Goal: Task Accomplishment & Management: Manage account settings

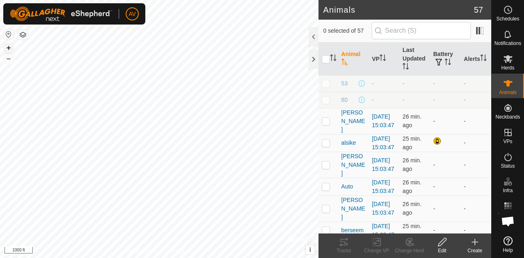
click at [6, 49] on button "+" at bounding box center [9, 48] width 10 height 10
click at [8, 49] on button "+" at bounding box center [9, 48] width 10 height 10
click at [4, 46] on button "+" at bounding box center [9, 48] width 10 height 10
click at [509, 56] on icon at bounding box center [507, 59] width 9 height 8
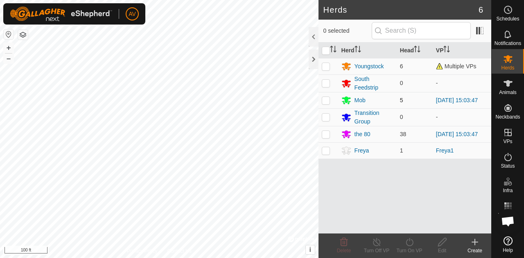
click at [328, 100] on p-checkbox at bounding box center [326, 100] width 8 height 7
checkbox input "true"
click at [370, 67] on div "Youngstock" at bounding box center [368, 66] width 29 height 9
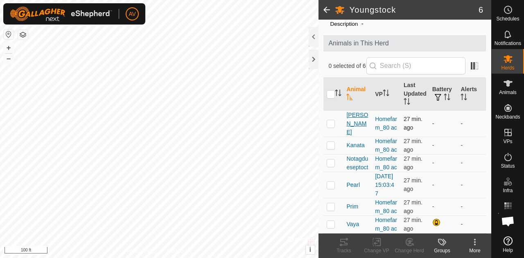
scroll to position [70, 0]
click at [331, 182] on p-checkbox at bounding box center [330, 185] width 8 height 7
click at [403, 237] on div "Change Herd" at bounding box center [409, 246] width 33 height 25
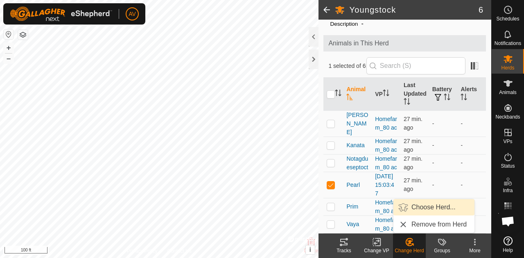
click at [422, 209] on link "Choose Herd..." at bounding box center [433, 207] width 81 height 16
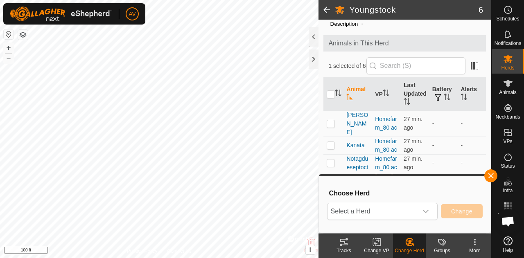
click at [422, 209] on icon "dropdown trigger" at bounding box center [425, 211] width 7 height 7
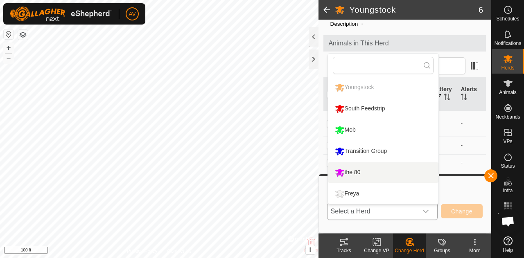
click at [399, 170] on li "the 80" at bounding box center [383, 172] width 110 height 20
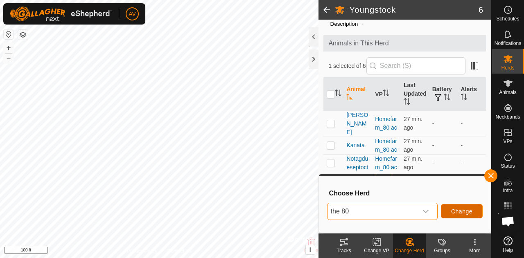
click at [456, 212] on span "Change" at bounding box center [461, 211] width 21 height 7
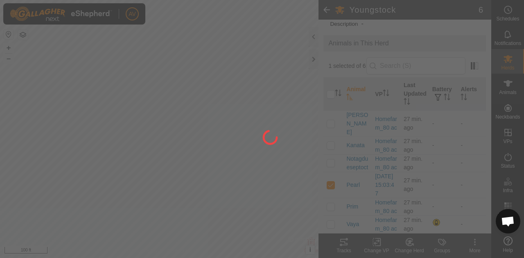
checkbox input "false"
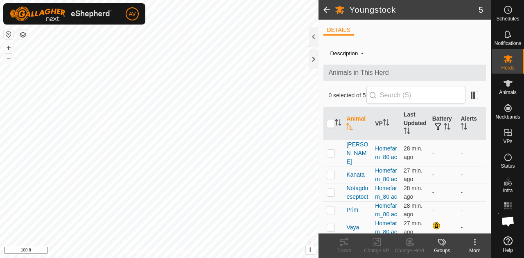
click at [324, 12] on span at bounding box center [326, 10] width 16 height 20
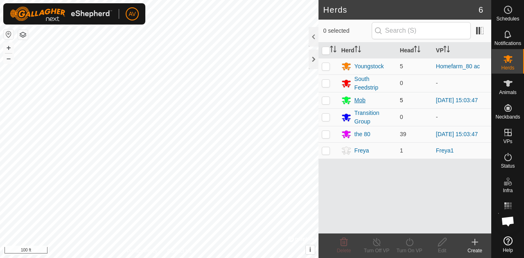
click at [357, 101] on div "Mob" at bounding box center [359, 100] width 11 height 9
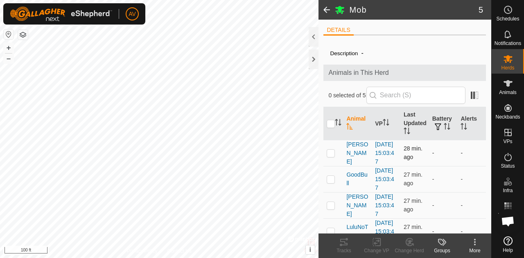
scroll to position [79, 0]
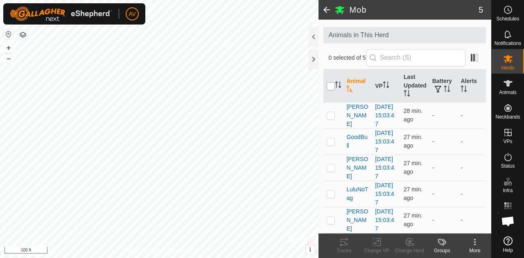
click at [333, 82] on input "checkbox" at bounding box center [330, 86] width 8 height 8
checkbox input "true"
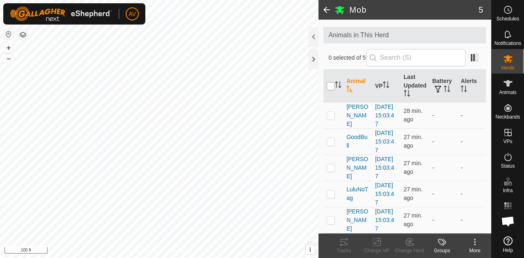
checkbox input "true"
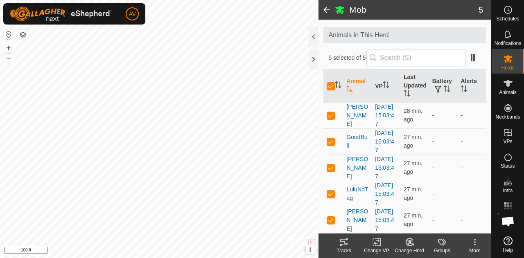
click at [403, 247] on change-mob-svg-icon at bounding box center [409, 242] width 33 height 10
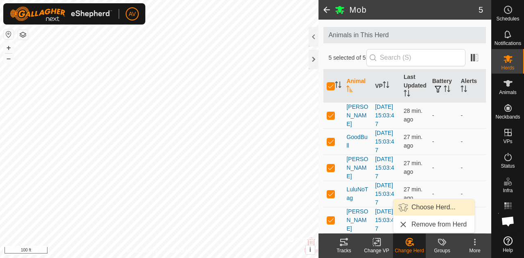
click at [414, 214] on link "Choose Herd..." at bounding box center [433, 207] width 81 height 16
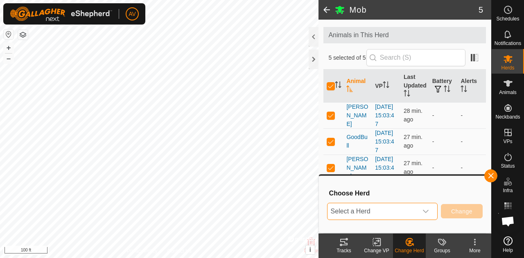
click at [414, 214] on span "Select a Herd" at bounding box center [372, 211] width 90 height 16
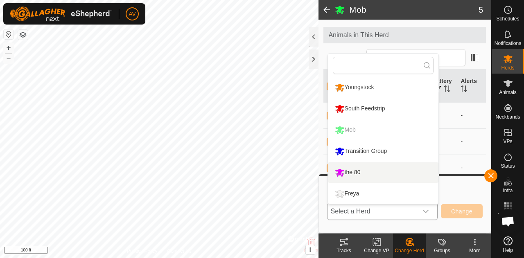
click at [391, 169] on li "the 80" at bounding box center [383, 172] width 110 height 20
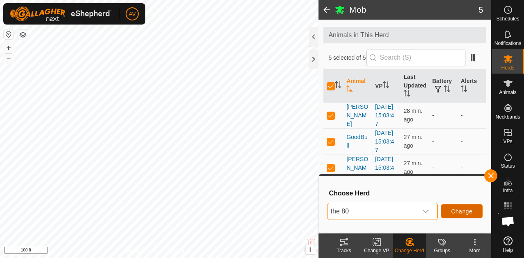
click at [471, 217] on button "Change" at bounding box center [462, 211] width 42 height 14
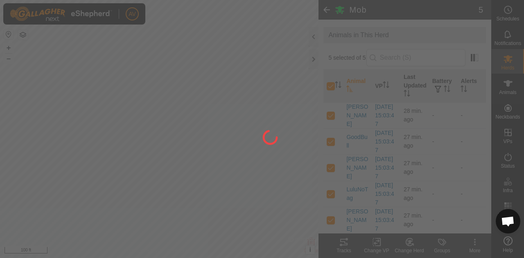
checkbox input "false"
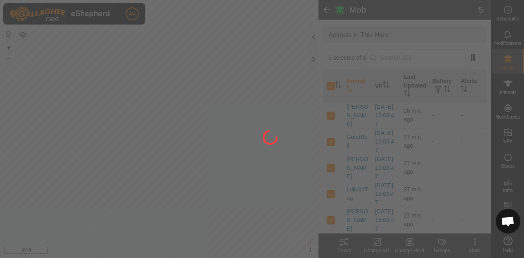
checkbox input "false"
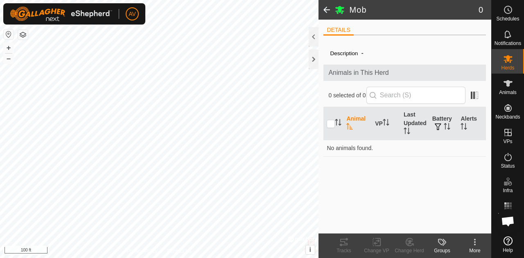
click at [326, 11] on span at bounding box center [326, 10] width 16 height 20
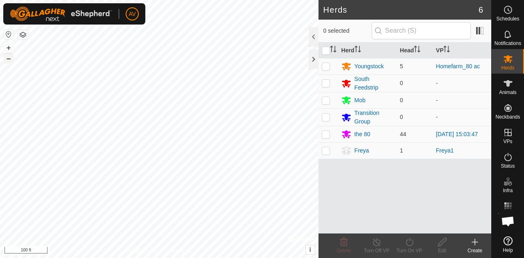
click at [11, 61] on button "–" at bounding box center [9, 59] width 10 height 10
click at [7, 45] on button "+" at bounding box center [9, 48] width 10 height 10
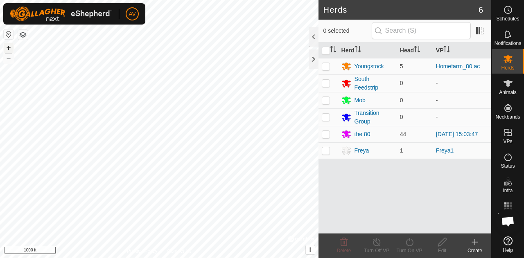
click at [7, 45] on button "+" at bounding box center [9, 48] width 10 height 10
click at [9, 48] on button "+" at bounding box center [9, 48] width 10 height 10
click at [10, 46] on button "+" at bounding box center [9, 48] width 10 height 10
click at [6, 59] on button "–" at bounding box center [9, 59] width 10 height 10
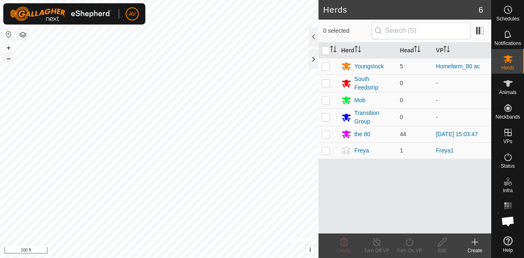
click at [6, 59] on button "–" at bounding box center [9, 59] width 10 height 10
click at [7, 49] on button "+" at bounding box center [9, 48] width 10 height 10
click at [75, 0] on html "AV Schedules Notifications Herds Animals Neckbands VPs Status Infra Heatmap Hel…" at bounding box center [262, 129] width 524 height 258
click at [11, 47] on button "+" at bounding box center [9, 48] width 10 height 10
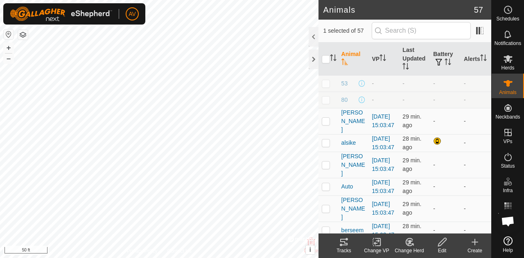
click at [480, 243] on create-svg-icon at bounding box center [474, 242] width 33 height 10
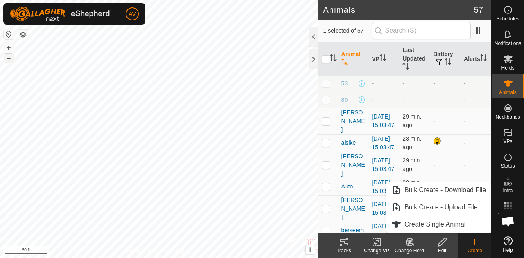
click at [7, 59] on button "–" at bounding box center [9, 59] width 10 height 10
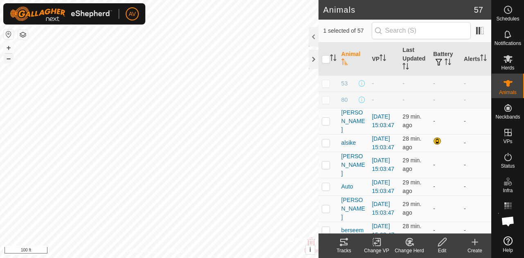
click at [7, 59] on button "–" at bounding box center [9, 59] width 10 height 10
click at [6, 44] on button "+" at bounding box center [9, 48] width 10 height 10
click at [9, 46] on button "+" at bounding box center [9, 48] width 10 height 10
click at [476, 246] on icon at bounding box center [475, 242] width 10 height 10
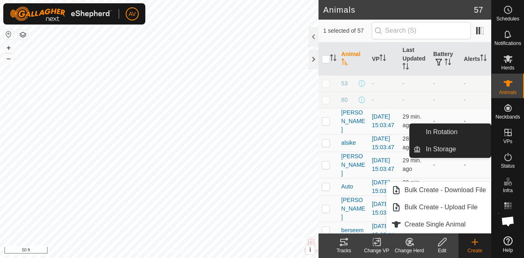
click at [514, 135] on es-virtualpaddocks-svg-icon at bounding box center [507, 132] width 15 height 13
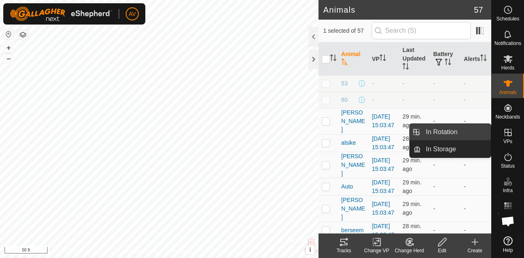
click at [446, 130] on link "In Rotation" at bounding box center [456, 132] width 70 height 16
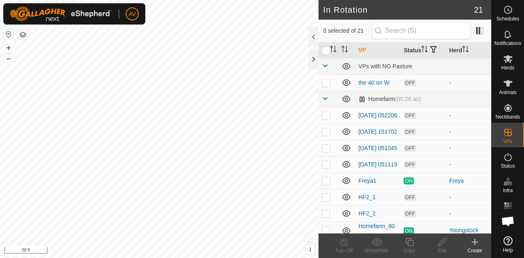
click at [475, 247] on div "Create" at bounding box center [474, 250] width 33 height 7
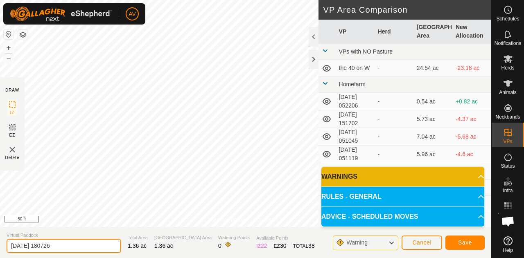
click at [0, 199] on div "Privacy Policy Contact Us + – ⇧ i © Mapbox , © OpenStreetMap , Improve this map…" at bounding box center [245, 129] width 491 height 258
type input "Freya2"
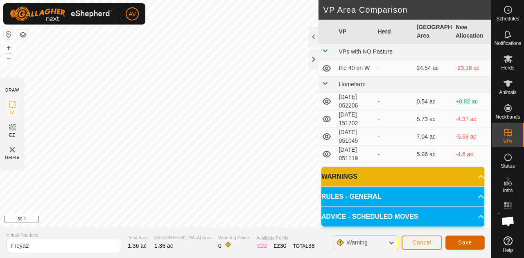
click at [456, 247] on button "Save" at bounding box center [464, 243] width 39 height 14
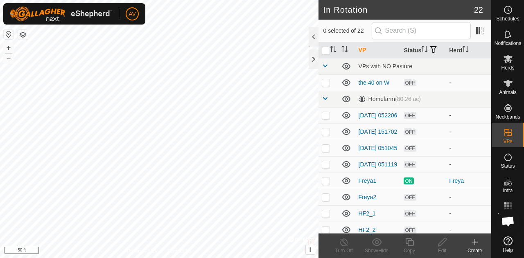
click at [467, 243] on create-svg-icon at bounding box center [474, 242] width 33 height 10
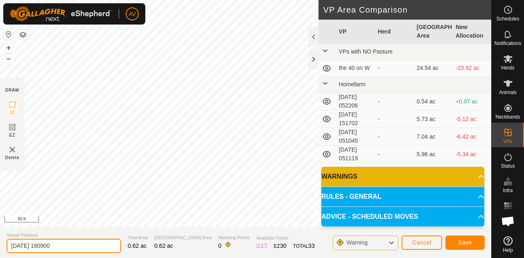
click at [0, 225] on div "Privacy Policy Contact Us + – ⇧ i © Mapbox , © OpenStreetMap , Improve this map…" at bounding box center [245, 129] width 491 height 258
type input "Freya3"
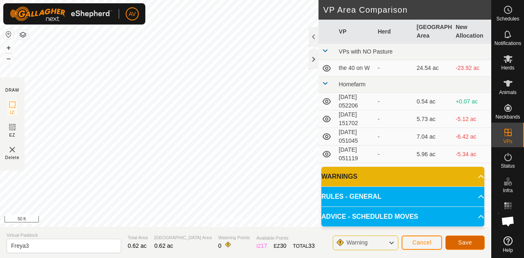
click at [462, 236] on button "Save" at bounding box center [464, 243] width 39 height 14
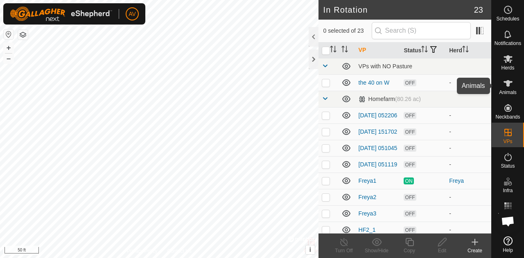
click at [511, 86] on icon at bounding box center [508, 84] width 10 height 10
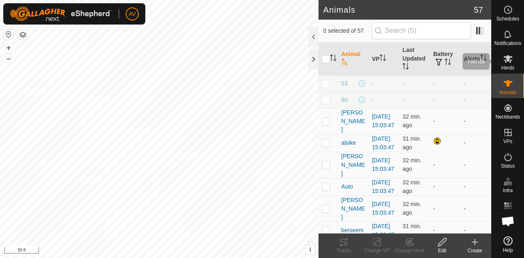
click at [500, 58] on es-mob-svg-icon at bounding box center [507, 58] width 15 height 13
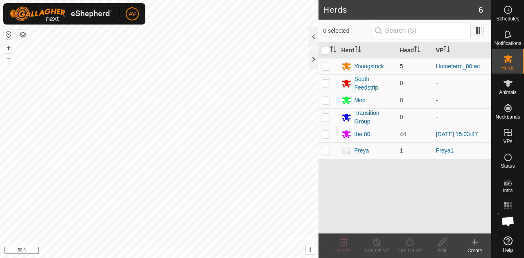
click at [359, 150] on div "Freya" at bounding box center [361, 150] width 15 height 9
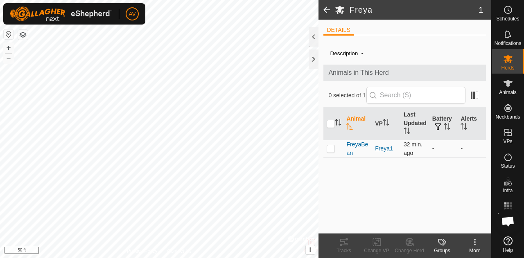
click at [388, 146] on link "Freya1" at bounding box center [384, 148] width 18 height 7
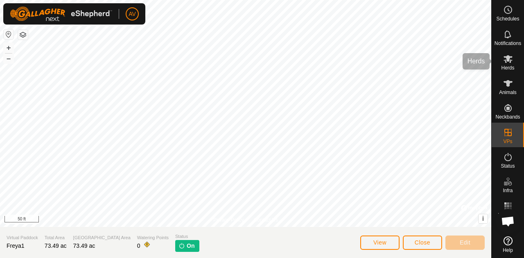
click at [514, 57] on es-mob-svg-icon at bounding box center [507, 58] width 15 height 13
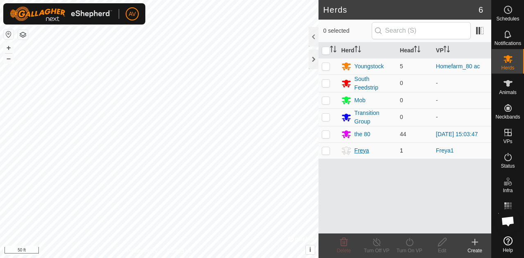
click at [360, 146] on div "Freya" at bounding box center [367, 151] width 52 height 10
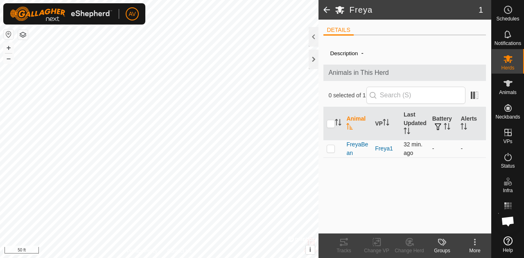
click at [330, 148] on p-checkbox at bounding box center [330, 148] width 8 height 7
checkbox input "true"
click at [380, 246] on icon at bounding box center [378, 241] width 4 height 7
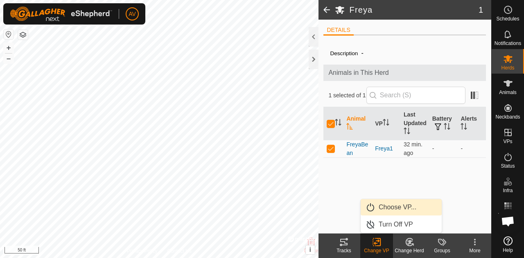
click at [398, 211] on link "Choose VP..." at bounding box center [400, 207] width 81 height 16
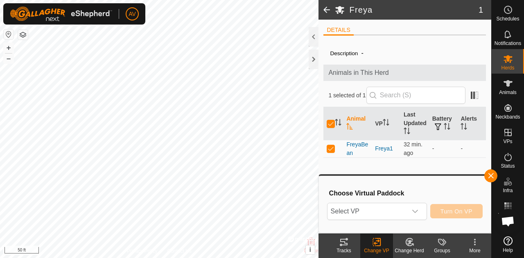
click at [398, 211] on span "Select VP" at bounding box center [366, 211] width 79 height 16
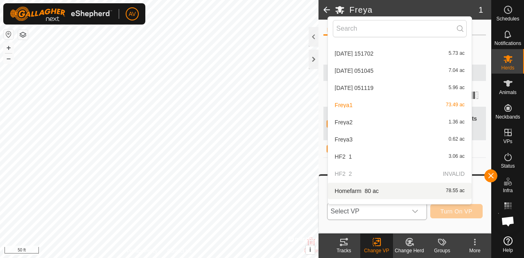
scroll to position [67, 0]
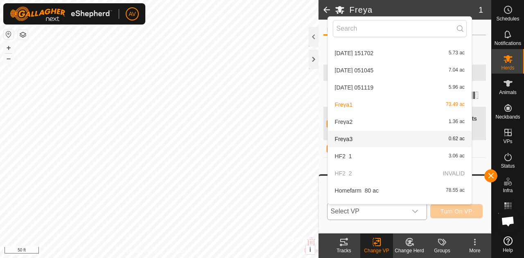
click at [365, 144] on li "Freya3 0.62 ac" at bounding box center [400, 139] width 144 height 16
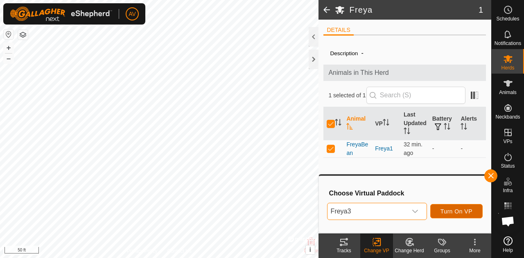
click at [455, 210] on span "Turn On VP" at bounding box center [456, 211] width 32 height 7
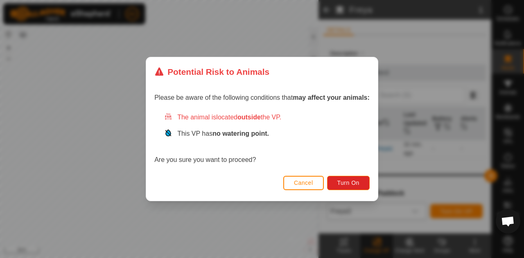
click at [295, 177] on button "Cancel" at bounding box center [303, 183] width 40 height 14
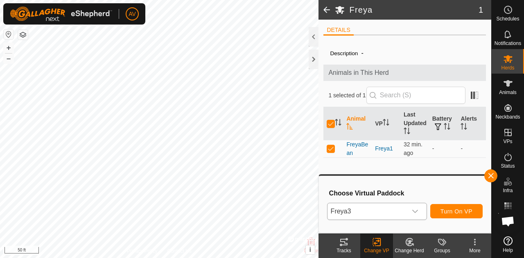
click at [408, 211] on div "dropdown trigger" at bounding box center [415, 211] width 16 height 16
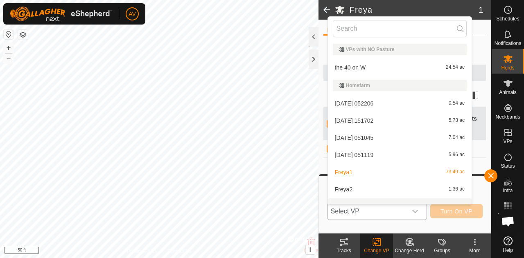
scroll to position [11, 0]
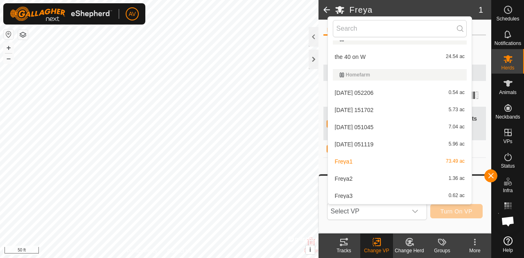
click at [397, 180] on li "Freya2 1.36 ac" at bounding box center [400, 179] width 144 height 16
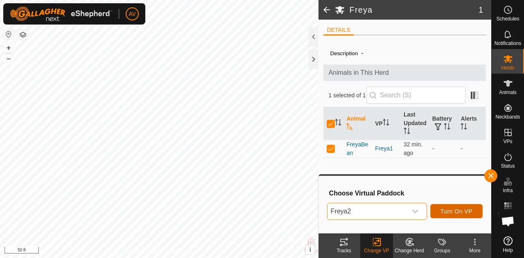
click at [443, 211] on span "Turn On VP" at bounding box center [456, 211] width 32 height 7
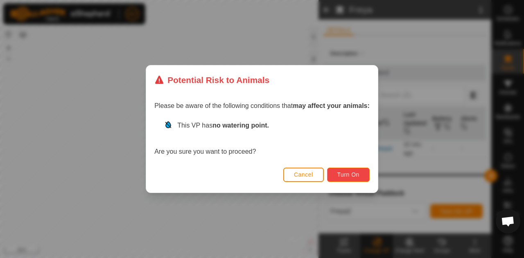
click at [360, 173] on button "Turn On" at bounding box center [348, 175] width 43 height 14
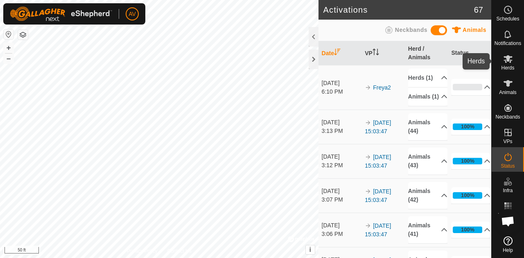
click at [516, 59] on div "Herds" at bounding box center [507, 61] width 32 height 25
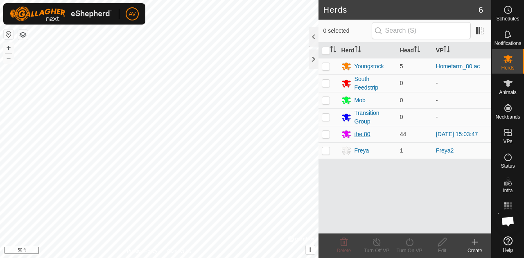
click at [367, 133] on div "the 80" at bounding box center [362, 134] width 16 height 9
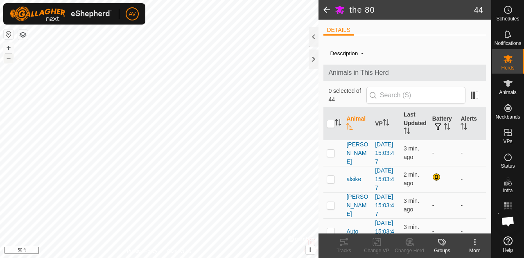
click at [9, 58] on button "–" at bounding box center [9, 59] width 10 height 10
click at [104, 258] on html "AV Schedules Notifications Herds Animals Neckbands VPs Status Infra Heatmap Hel…" at bounding box center [262, 129] width 524 height 258
click at [9, 45] on button "+" at bounding box center [9, 48] width 10 height 10
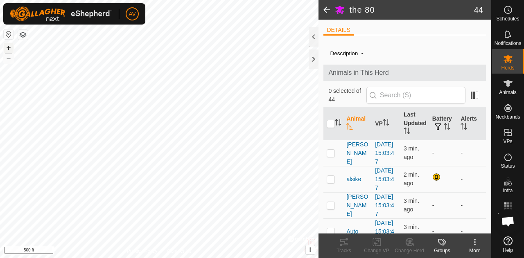
click at [9, 45] on button "+" at bounding box center [9, 48] width 10 height 10
click at [11, 59] on button "–" at bounding box center [9, 59] width 10 height 10
click at [149, 0] on html "AV Schedules Notifications Herds Animals Neckbands VPs Status Infra Heatmap Hel…" at bounding box center [262, 129] width 524 height 258
click at [9, 44] on button "+" at bounding box center [9, 48] width 10 height 10
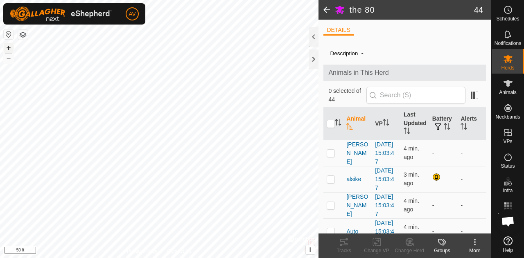
click at [9, 44] on button "+" at bounding box center [9, 48] width 10 height 10
click at [7, 60] on button "–" at bounding box center [9, 59] width 10 height 10
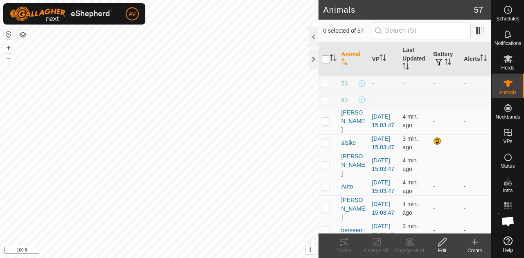
click at [326, 58] on input "checkbox" at bounding box center [326, 59] width 8 height 8
checkbox input "true"
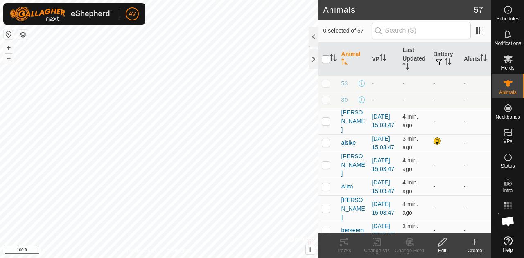
checkbox input "true"
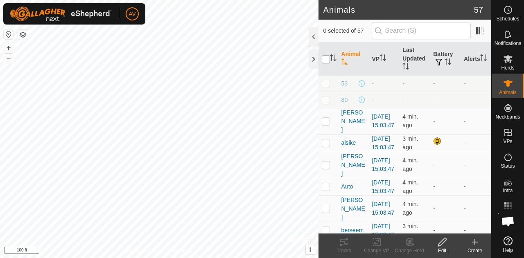
checkbox input "true"
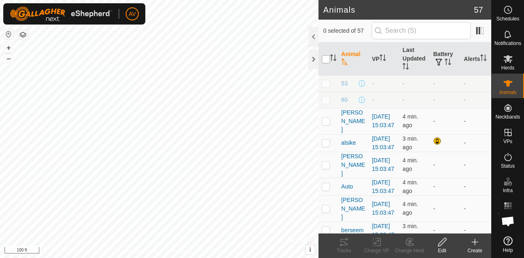
checkbox input "true"
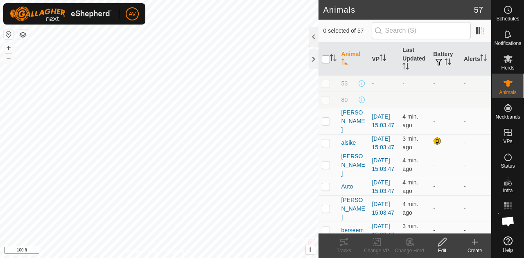
checkbox input "true"
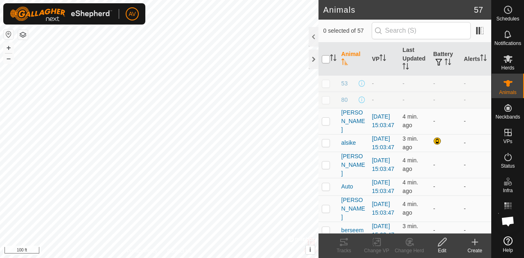
checkbox input "true"
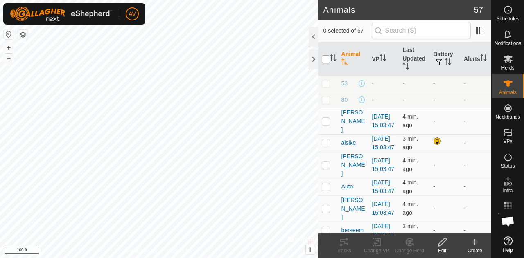
checkbox input "true"
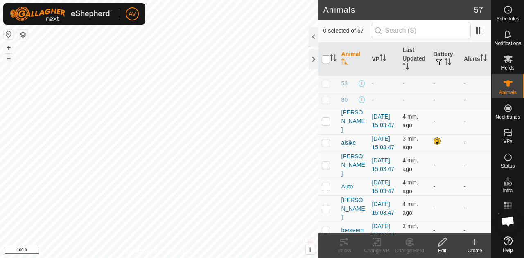
checkbox input "true"
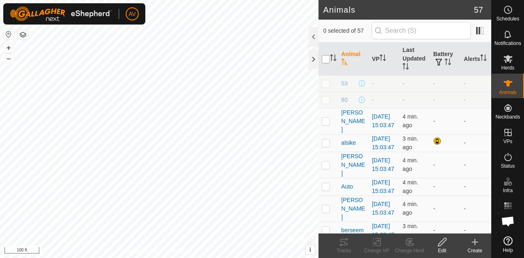
checkbox input "true"
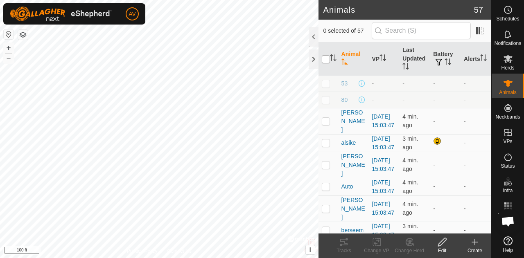
checkbox input "true"
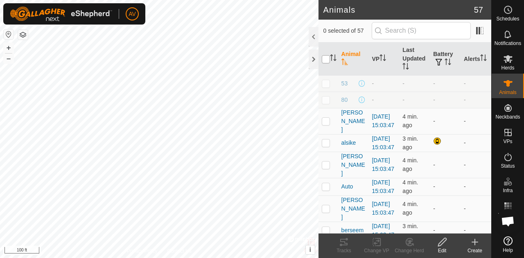
checkbox input "true"
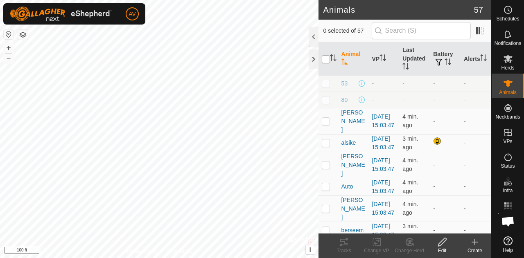
checkbox input "true"
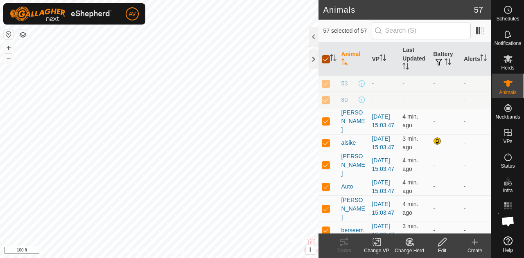
click at [323, 59] on input "checkbox" at bounding box center [326, 59] width 8 height 8
checkbox input "false"
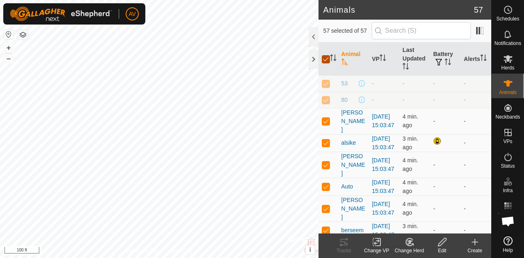
checkbox input "false"
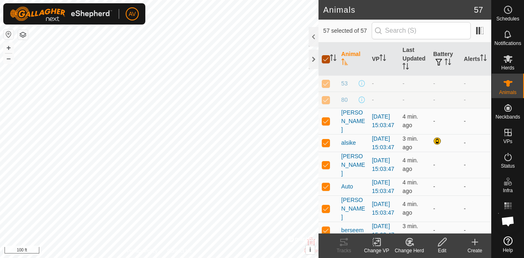
checkbox input "false"
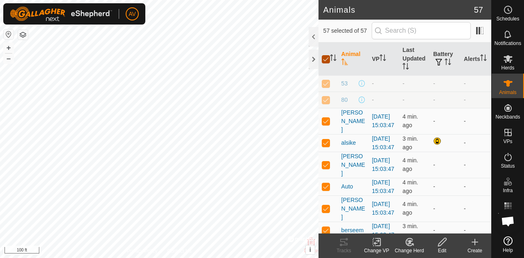
checkbox input "false"
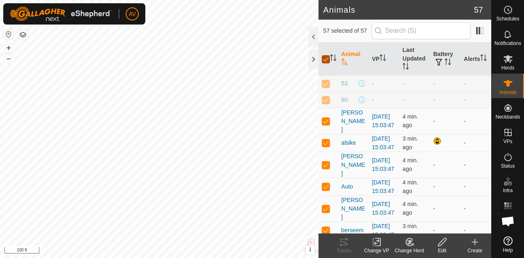
checkbox input "false"
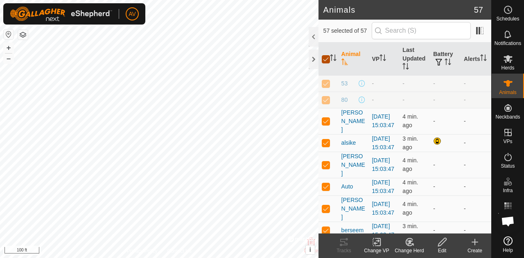
checkbox input "false"
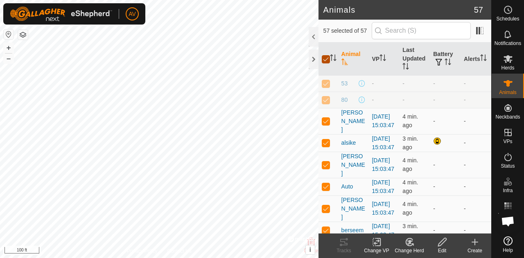
checkbox input "false"
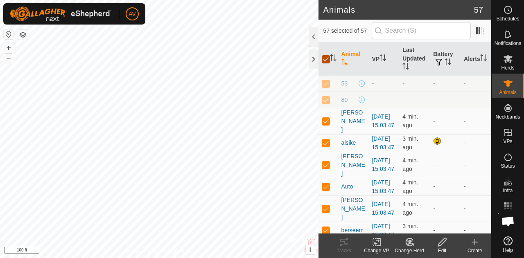
checkbox input "false"
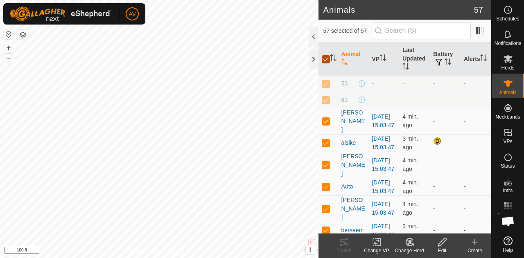
checkbox input "false"
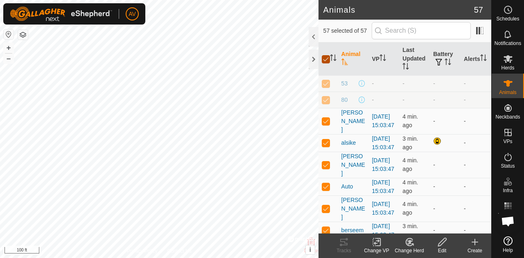
checkbox input "false"
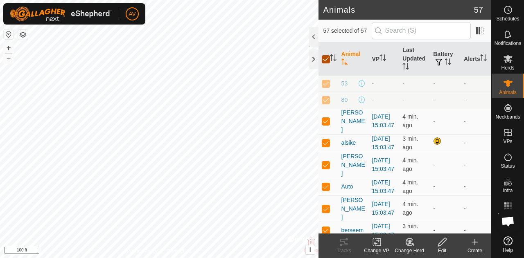
checkbox input "false"
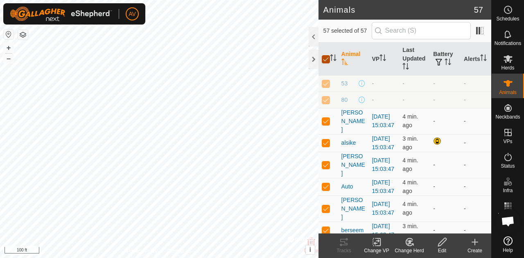
checkbox input "false"
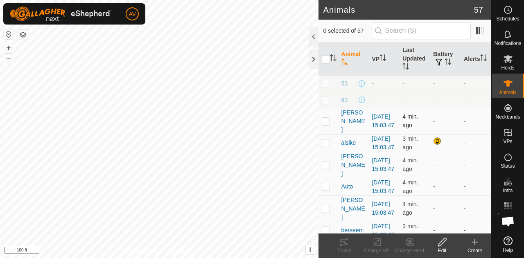
click at [324, 121] on p-checkbox at bounding box center [326, 121] width 8 height 7
checkbox input "true"
click at [323, 146] on p-checkbox at bounding box center [326, 142] width 8 height 7
checkbox input "true"
click at [327, 176] on td at bounding box center [328, 165] width 20 height 26
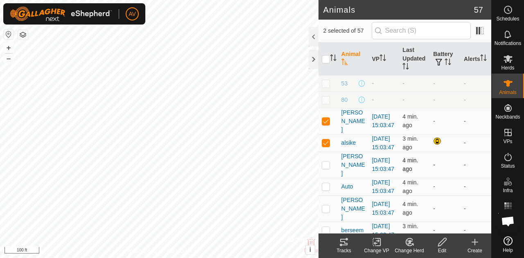
checkbox input "true"
click at [327, 190] on p-checkbox at bounding box center [326, 186] width 8 height 7
checkbox input "true"
click at [325, 222] on td at bounding box center [328, 209] width 20 height 26
checkbox input "true"
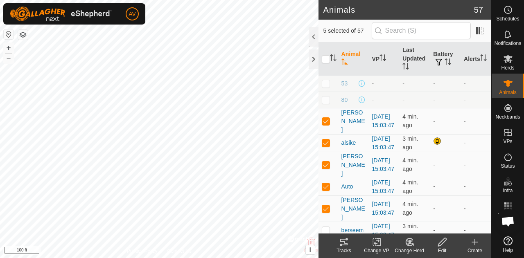
click at [341, 244] on icon at bounding box center [341, 245] width 2 height 2
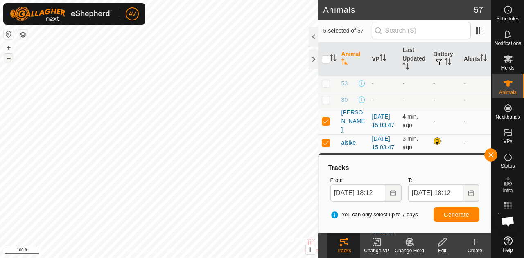
click at [9, 61] on button "–" at bounding box center [9, 59] width 10 height 10
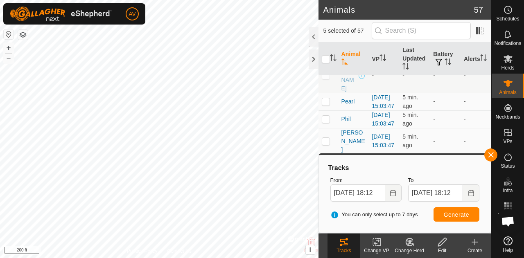
scroll to position [1216, 0]
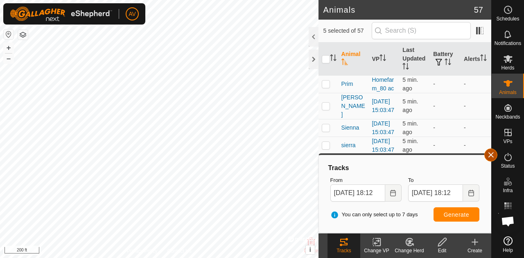
click at [496, 154] on button "button" at bounding box center [490, 154] width 13 height 13
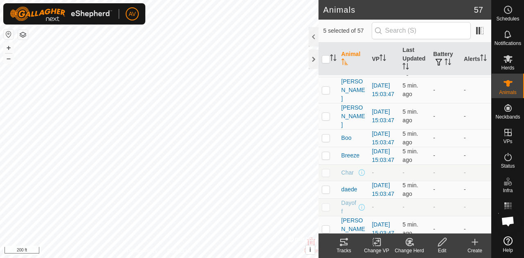
scroll to position [0, 0]
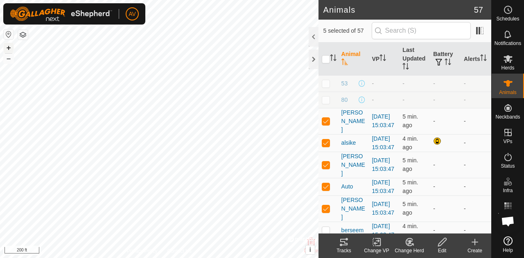
click at [7, 46] on button "+" at bounding box center [9, 48] width 10 height 10
click at [9, 45] on button "+" at bounding box center [9, 48] width 10 height 10
click at [12, 63] on button "–" at bounding box center [9, 59] width 10 height 10
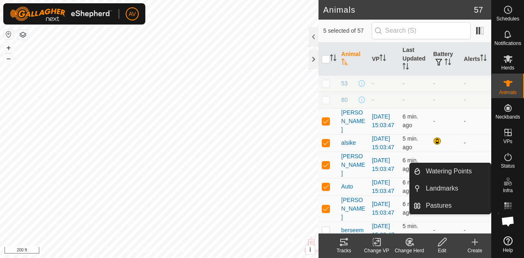
click at [508, 183] on icon at bounding box center [508, 182] width 10 height 10
click at [459, 198] on link "Pastures" at bounding box center [456, 206] width 70 height 16
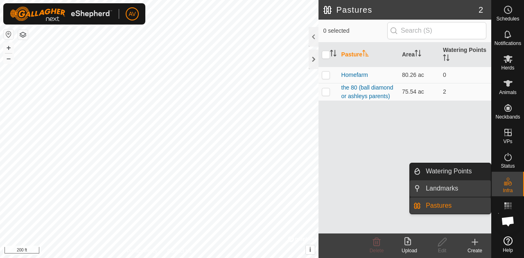
click at [457, 189] on link "Landmarks" at bounding box center [456, 188] width 70 height 16
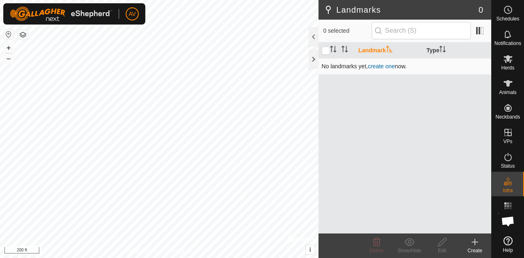
click at [390, 65] on link "create one" at bounding box center [380, 66] width 27 height 7
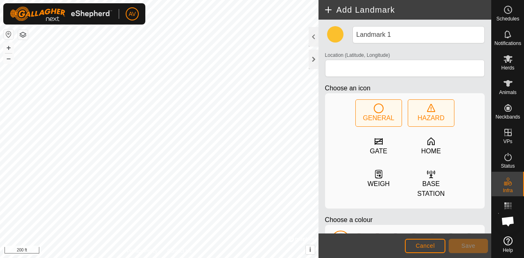
click at [430, 110] on icon at bounding box center [431, 108] width 10 height 10
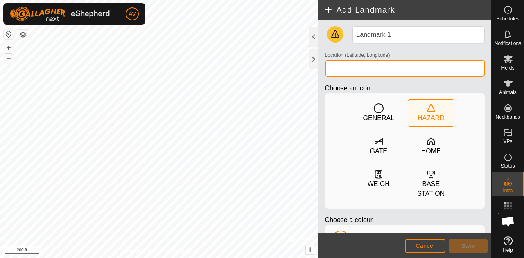
click at [385, 65] on input "Location (Latitude, Longitude)" at bounding box center [405, 68] width 160 height 17
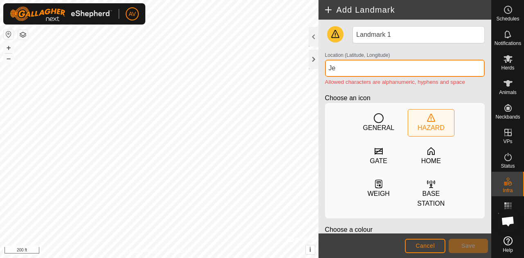
type input "J"
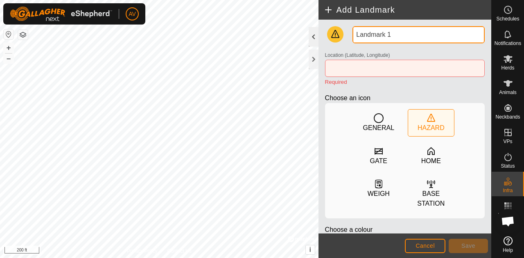
click at [234, 9] on div "Add Landmark Landmark 1 Location (Latitude, Longitude) Required Choose an icon …" at bounding box center [245, 129] width 491 height 258
type input "[PERSON_NAME]'s Stand"
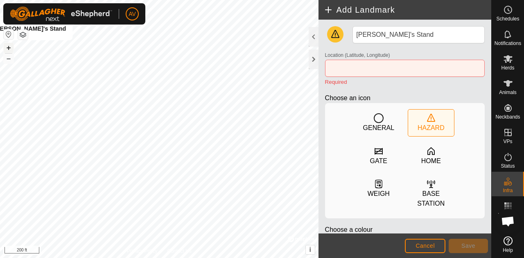
click at [8, 48] on button "+" at bounding box center [9, 48] width 10 height 10
click at [9, 47] on button "+" at bounding box center [9, 48] width 10 height 10
type input "45.028298, -87.865867"
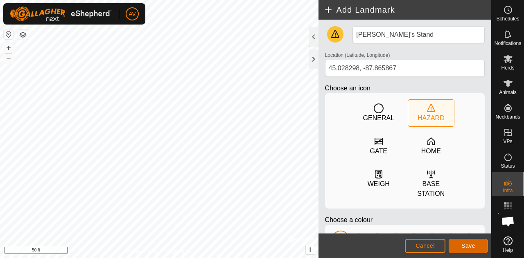
click at [472, 249] on span "Save" at bounding box center [468, 246] width 14 height 7
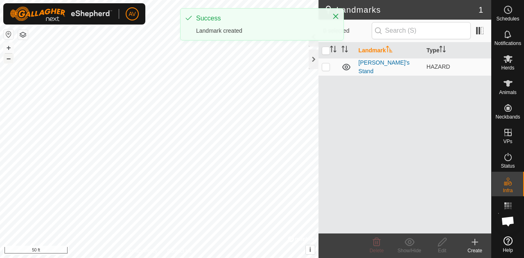
click at [9, 59] on button "–" at bounding box center [9, 59] width 10 height 10
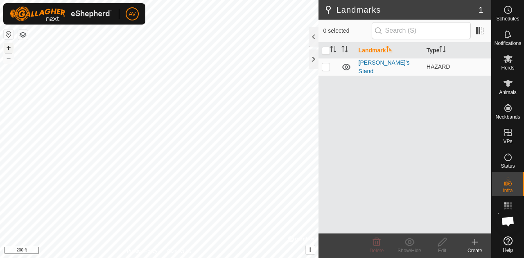
click at [9, 47] on button "+" at bounding box center [9, 48] width 10 height 10
click at [471, 245] on icon at bounding box center [475, 242] width 10 height 10
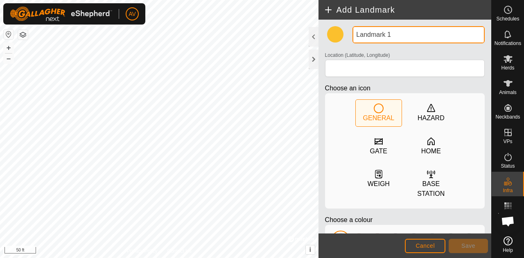
drag, startPoint x: 404, startPoint y: 32, endPoint x: 273, endPoint y: -1, distance: 135.0
click at [273, 0] on html "AV Schedules Notifications Herds Animals Neckbands VPs Status Infra Heatmap Hel…" at bounding box center [262, 129] width 524 height 258
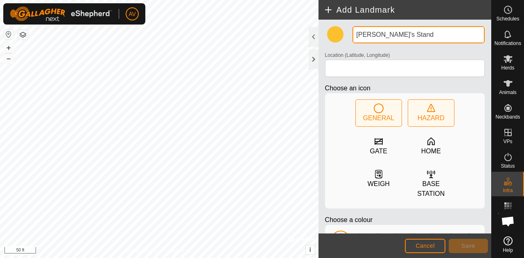
type input "[PERSON_NAME]'s Stand"
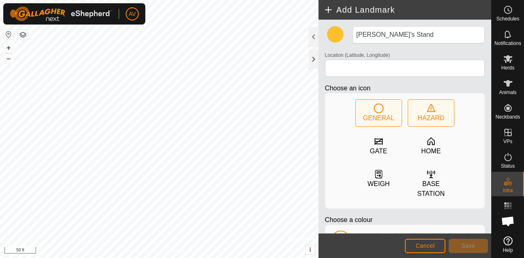
click at [429, 115] on div "HAZARD" at bounding box center [430, 118] width 27 height 10
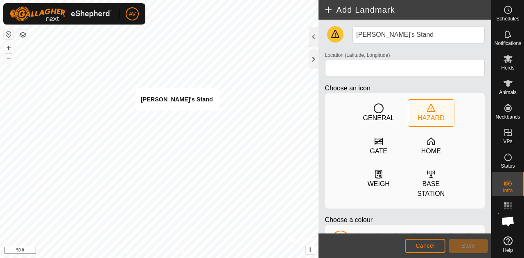
type input "45.029180, -87.863981"
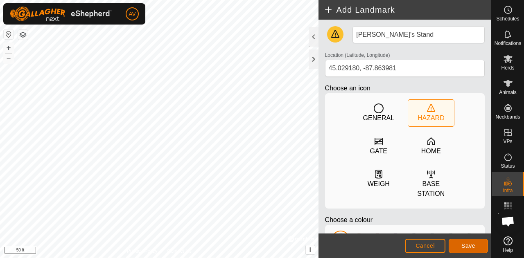
click at [468, 244] on span "Save" at bounding box center [468, 246] width 14 height 7
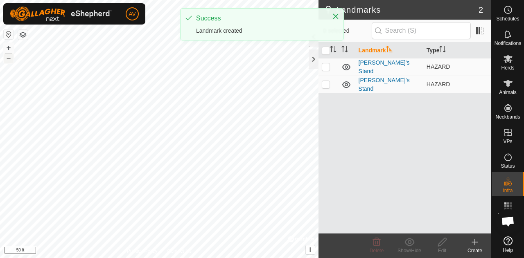
click at [9, 58] on button "–" at bounding box center [9, 59] width 10 height 10
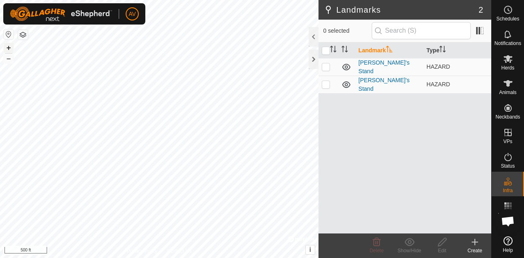
click at [4, 45] on button "+" at bounding box center [9, 48] width 10 height 10
click at [479, 246] on icon at bounding box center [475, 242] width 10 height 10
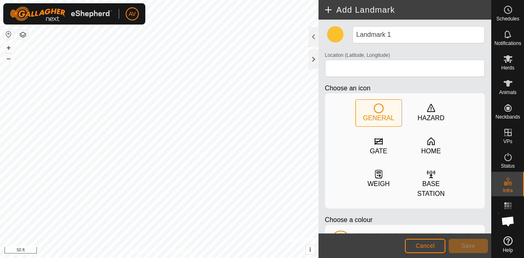
type input "45.029855, -87.861596"
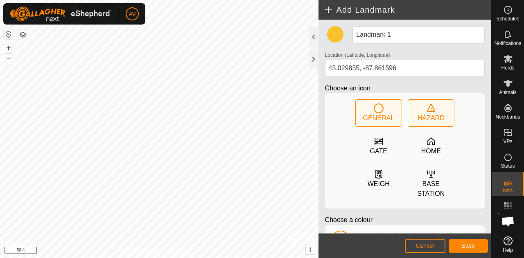
click at [440, 118] on div "HAZARD" at bounding box center [430, 118] width 27 height 10
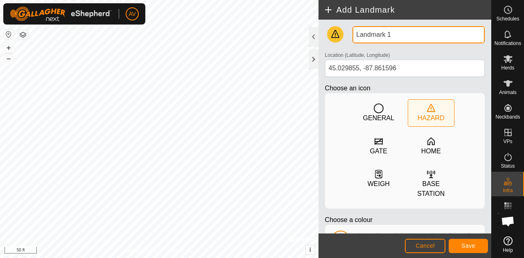
click at [269, 6] on div "Add Landmark Landmark 1 Location (Latitude, Longitude) 45.029855, -87.861596 Ch…" at bounding box center [245, 129] width 491 height 258
drag, startPoint x: 409, startPoint y: 40, endPoint x: 329, endPoint y: 44, distance: 80.3
click at [329, 44] on div "Landmark 1 Location (Latitude, Longitude) 45.029855, -87.861596 Choose an icon …" at bounding box center [405, 165] width 166 height 278
type input "[PERSON_NAME] Stand"
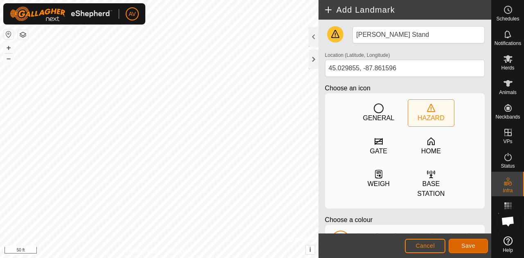
click at [470, 247] on span "Save" at bounding box center [468, 246] width 14 height 7
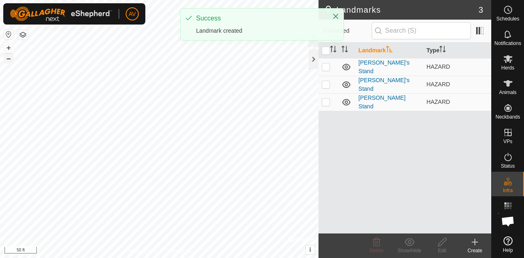
click at [7, 60] on button "–" at bounding box center [9, 59] width 10 height 10
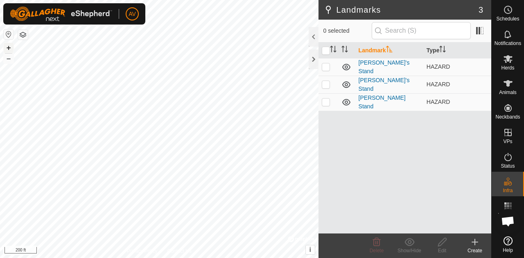
click at [7, 46] on button "+" at bounding box center [9, 48] width 10 height 10
click at [8, 58] on button "–" at bounding box center [9, 59] width 10 height 10
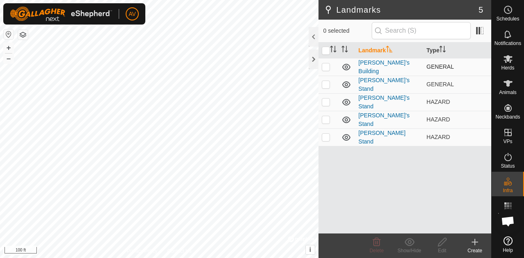
click at [326, 64] on p-checkbox at bounding box center [326, 66] width 8 height 7
checkbox input "true"
click at [446, 247] on div "Edit" at bounding box center [441, 250] width 33 height 7
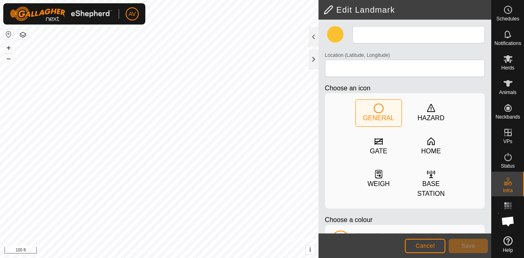
type input "[PERSON_NAME]’s Building"
type input "45.034095, -87.865396"
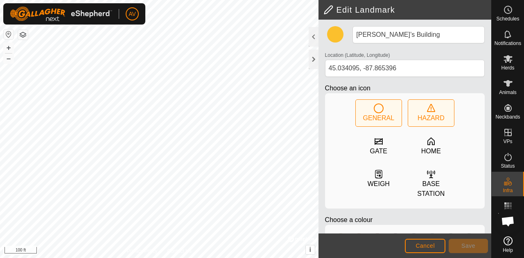
click at [431, 120] on div "HAZARD" at bounding box center [430, 118] width 27 height 10
click at [6, 59] on button "–" at bounding box center [9, 59] width 10 height 10
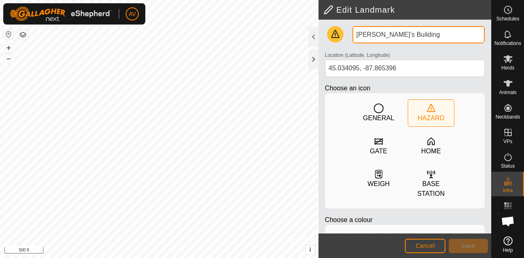
click at [425, 30] on input "[PERSON_NAME]’s Building" at bounding box center [418, 34] width 132 height 17
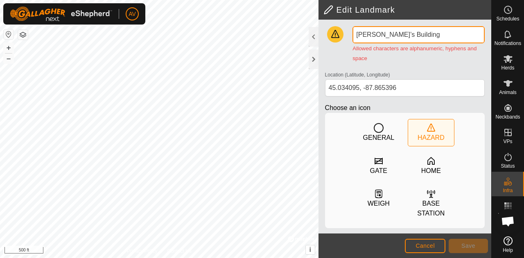
click at [373, 35] on input "[PERSON_NAME]’s Building" at bounding box center [418, 34] width 132 height 17
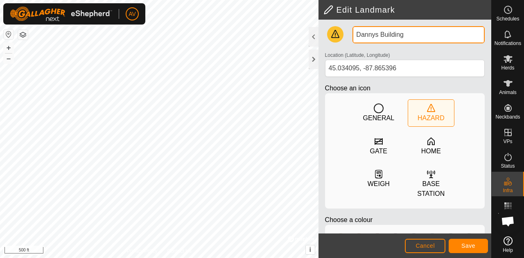
type input "Dannys Building"
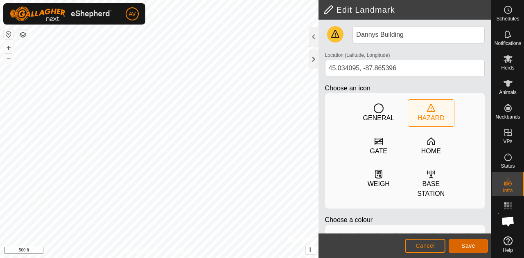
click at [467, 245] on span "Save" at bounding box center [468, 246] width 14 height 7
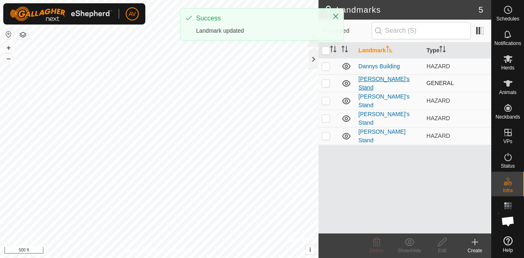
click at [383, 83] on link "[PERSON_NAME]’s Stand" at bounding box center [383, 83] width 51 height 15
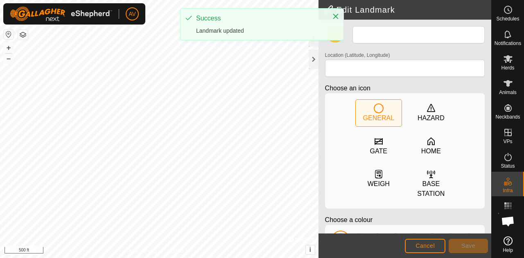
type input "[PERSON_NAME]’s Stand"
type input "45.033500, -87.861495"
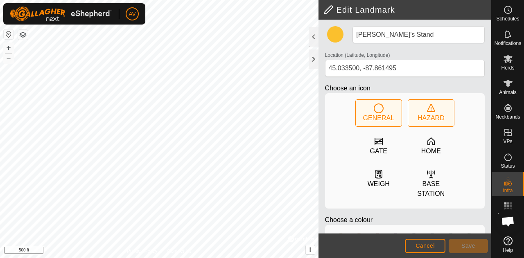
click at [429, 114] on div "HAZARD" at bounding box center [430, 118] width 27 height 10
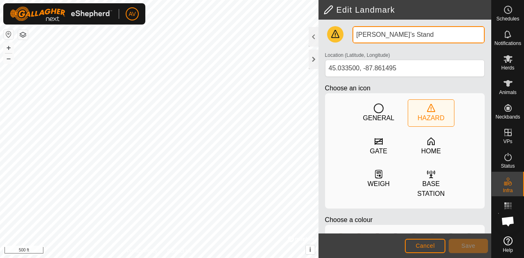
click at [370, 35] on input "[PERSON_NAME]’s Stand" at bounding box center [418, 34] width 132 height 17
type input "[PERSON_NAME] Stand"
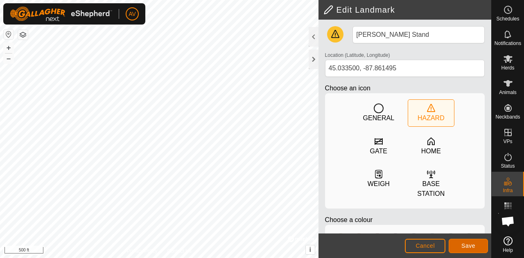
click at [466, 246] on span "Save" at bounding box center [468, 246] width 14 height 7
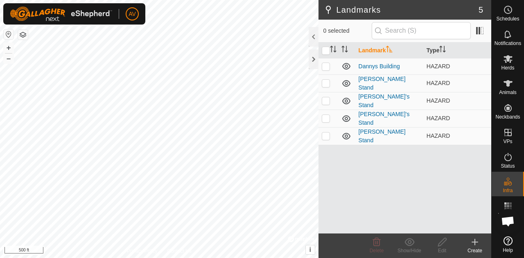
click at [5, 43] on div "+ –" at bounding box center [8, 53] width 11 height 21
click at [7, 47] on button "+" at bounding box center [9, 48] width 10 height 10
click at [516, 54] on div "Herds" at bounding box center [507, 61] width 32 height 25
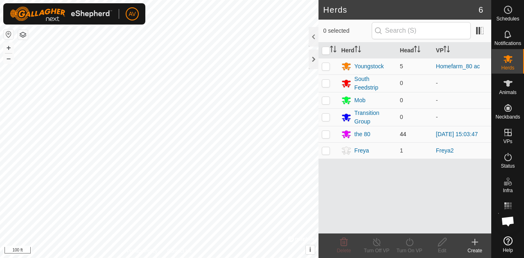
click at [323, 135] on p-checkbox at bounding box center [326, 134] width 8 height 7
checkbox input "true"
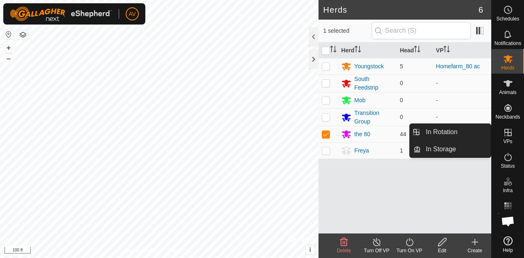
click at [506, 137] on icon at bounding box center [508, 133] width 10 height 10
click at [457, 135] on link "In Rotation" at bounding box center [456, 132] width 70 height 16
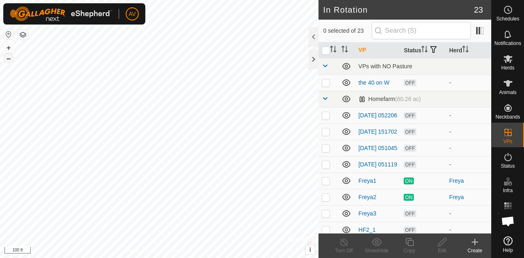
click at [12, 59] on button "–" at bounding box center [9, 59] width 10 height 10
click at [10, 48] on button "+" at bounding box center [9, 48] width 10 height 10
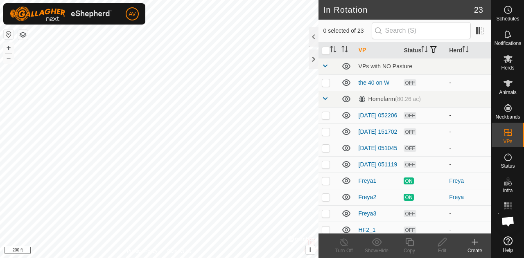
click at [485, 249] on div "Create" at bounding box center [474, 250] width 33 height 7
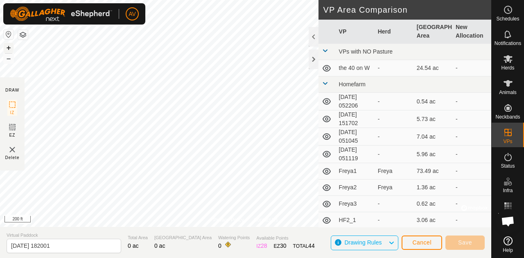
click at [8, 49] on button "+" at bounding box center [9, 48] width 10 height 10
click at [236, 0] on html "AV Schedules Notifications Herds Animals Neckbands VPs Status Infra Heatmap Hel…" at bounding box center [262, 129] width 524 height 258
click at [6, 61] on button "–" at bounding box center [9, 59] width 10 height 10
click at [5, 48] on button "+" at bounding box center [9, 48] width 10 height 10
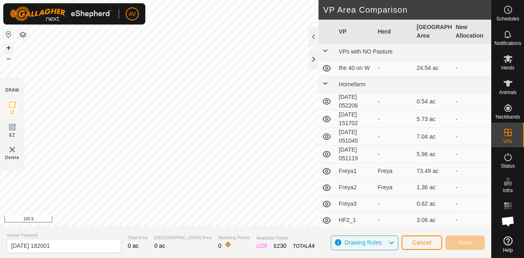
click at [5, 48] on button "+" at bounding box center [9, 48] width 10 height 10
click at [9, 61] on button "–" at bounding box center [9, 59] width 10 height 10
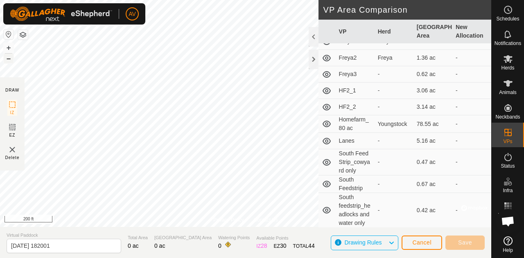
scroll to position [328, 0]
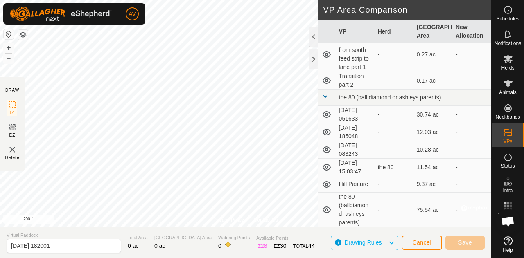
click at [325, 169] on icon at bounding box center [327, 167] width 10 height 10
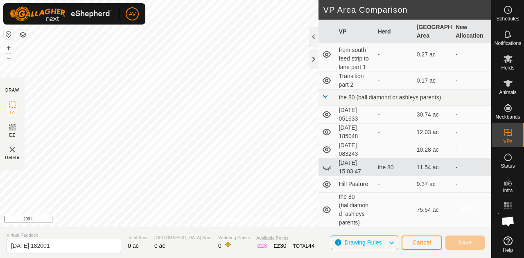
click at [326, 149] on icon at bounding box center [326, 149] width 8 height 7
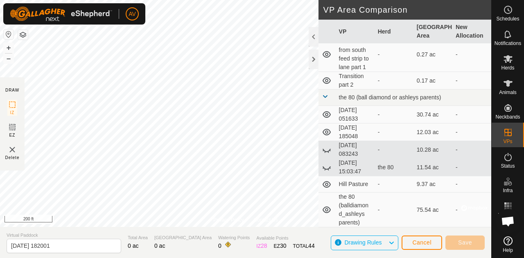
click at [326, 134] on icon at bounding box center [327, 132] width 10 height 10
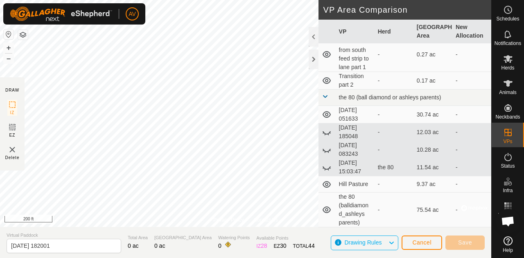
click at [326, 110] on icon at bounding box center [327, 115] width 10 height 10
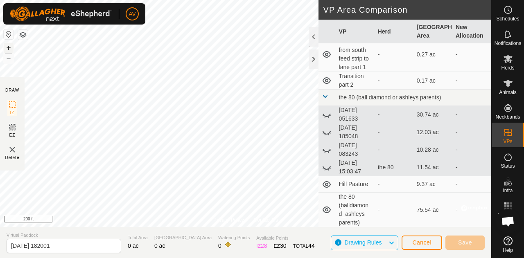
click at [11, 49] on button "+" at bounding box center [9, 48] width 10 height 10
click at [6, 61] on button "–" at bounding box center [9, 59] width 10 height 10
click at [327, 151] on icon at bounding box center [327, 150] width 10 height 10
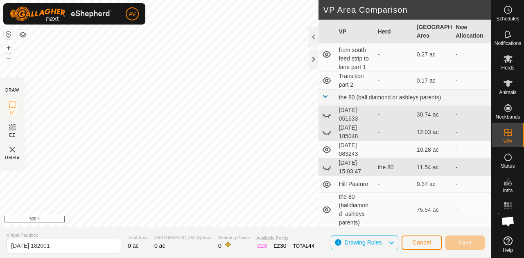
click at [327, 151] on icon at bounding box center [326, 149] width 8 height 7
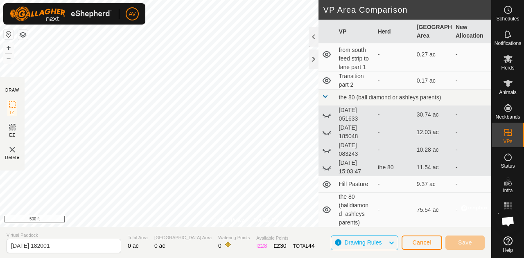
click at [325, 168] on icon at bounding box center [327, 167] width 10 height 10
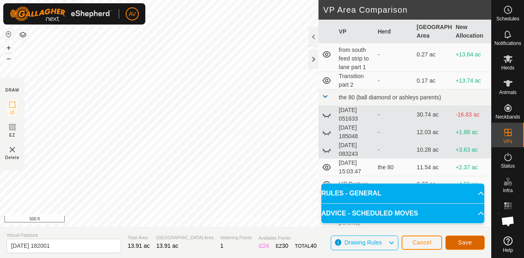
click at [473, 244] on button "Save" at bounding box center [464, 243] width 39 height 14
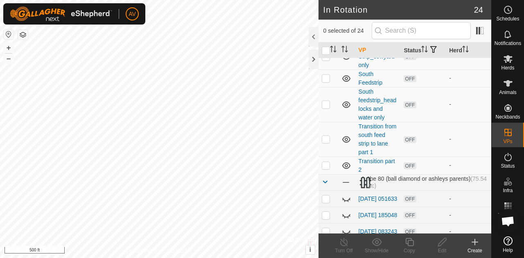
scroll to position [352, 0]
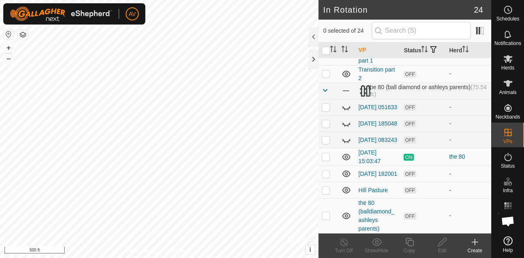
click at [429, 155] on td "ON" at bounding box center [422, 157] width 45 height 18
click at [344, 139] on icon at bounding box center [346, 140] width 10 height 10
click at [482, 29] on span at bounding box center [479, 30] width 13 height 13
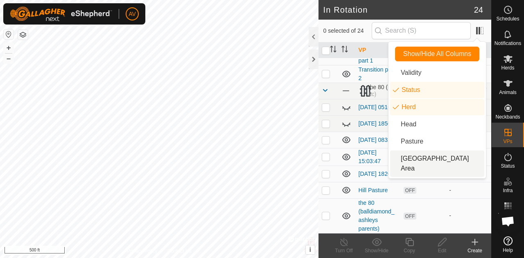
click at [425, 152] on li "[GEOGRAPHIC_DATA] Area" at bounding box center [437, 164] width 94 height 26
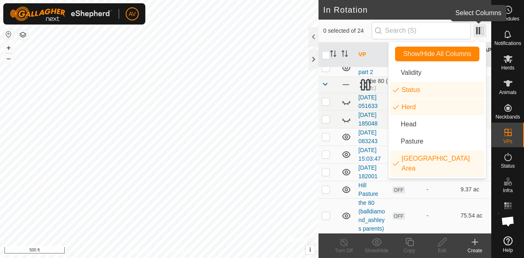
click at [481, 30] on span at bounding box center [479, 30] width 13 height 13
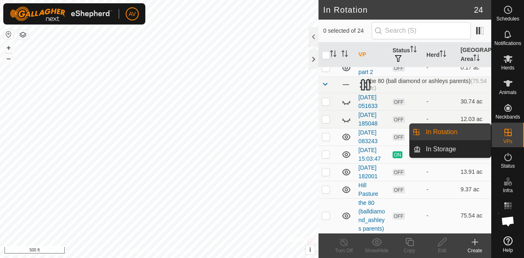
click at [518, 129] on div "VPs" at bounding box center [507, 135] width 32 height 25
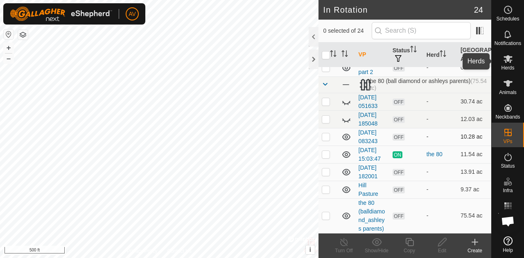
click at [506, 67] on span "Herds" at bounding box center [507, 67] width 13 height 5
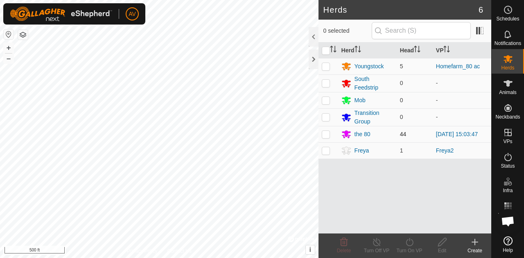
click at [324, 135] on p-checkbox at bounding box center [326, 134] width 8 height 7
checkbox input "true"
click at [407, 247] on div "Turn On VP" at bounding box center [409, 250] width 33 height 7
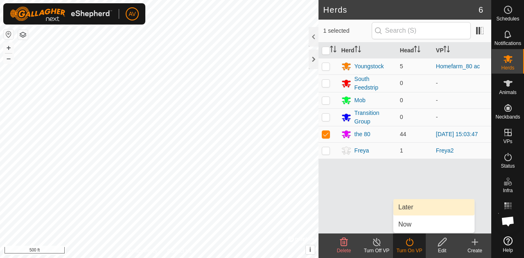
click at [416, 202] on link "Later" at bounding box center [433, 207] width 81 height 16
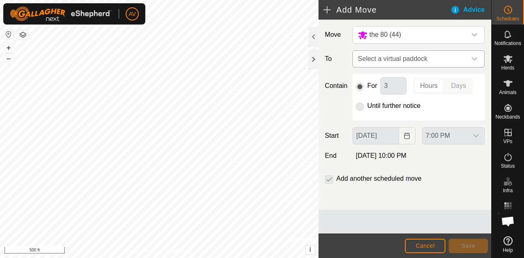
click at [439, 61] on span "Select a virtual paddock" at bounding box center [410, 59] width 112 height 16
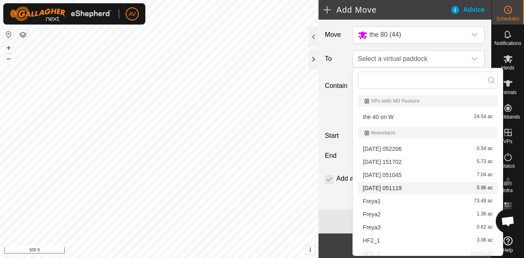
scroll to position [206, 0]
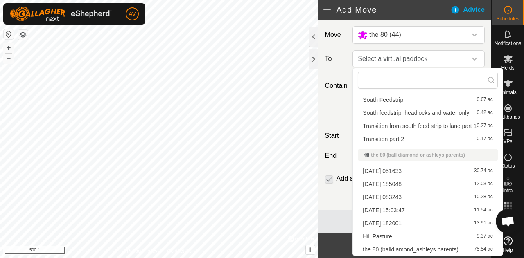
click at [430, 226] on li "[DATE] 182001 13.91 ac" at bounding box center [427, 223] width 139 height 12
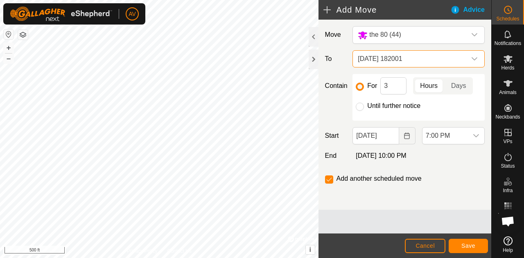
click at [448, 58] on span "[DATE] 182001" at bounding box center [410, 59] width 112 height 16
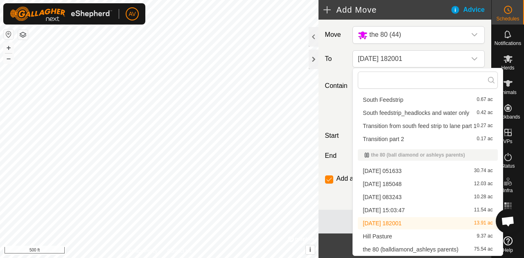
click at [416, 221] on li "[DATE] 182001 13.91 ac" at bounding box center [427, 223] width 139 height 12
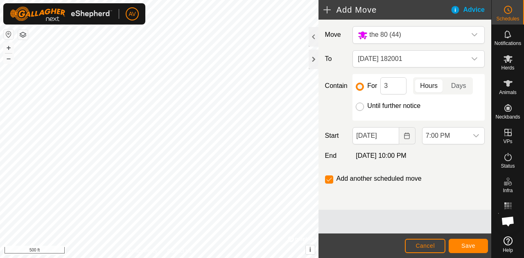
click at [360, 107] on input "Until further notice" at bounding box center [359, 107] width 8 height 8
radio input "true"
checkbox input "false"
click at [414, 136] on button "Choose Date" at bounding box center [407, 135] width 16 height 17
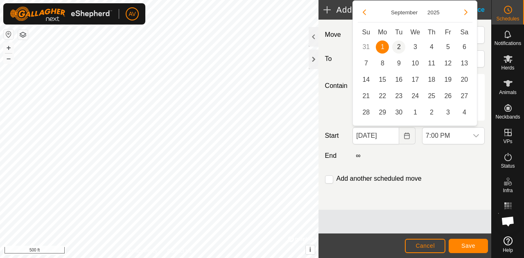
click at [400, 45] on span "2" at bounding box center [398, 46] width 13 height 13
type input "[DATE]"
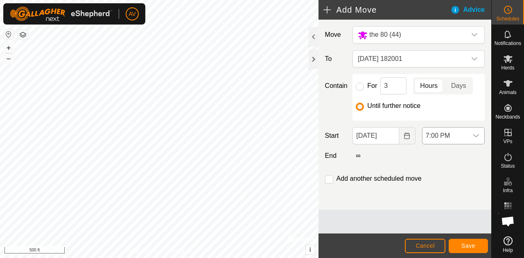
click at [475, 134] on icon "dropdown trigger" at bounding box center [475, 136] width 7 height 7
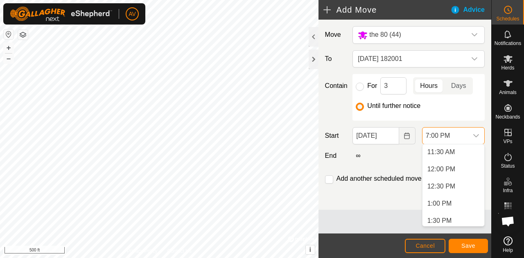
scroll to position [396, 0]
click at [461, 173] on li "12:00 PM" at bounding box center [453, 169] width 62 height 16
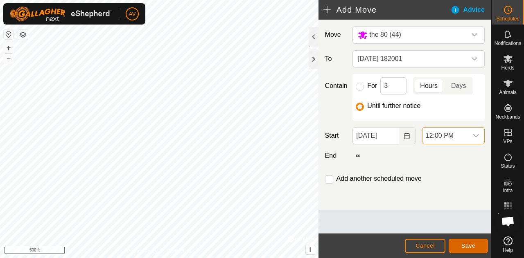
click at [461, 239] on button "Save" at bounding box center [467, 246] width 39 height 14
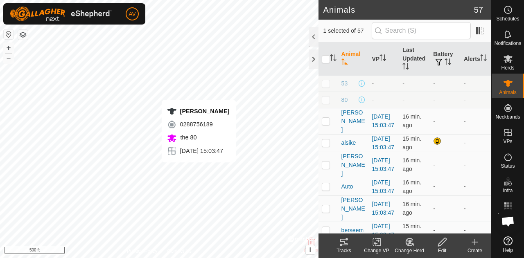
checkbox input "false"
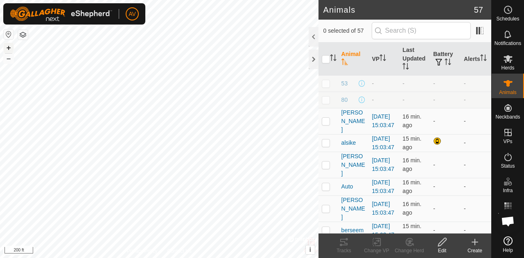
click at [7, 44] on button "+" at bounding box center [9, 48] width 10 height 10
checkbox input "true"
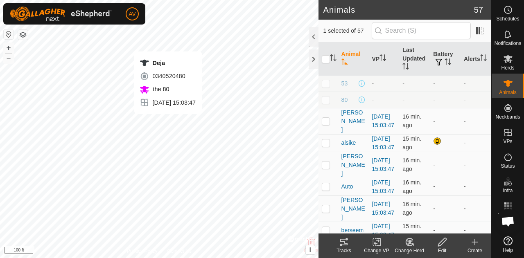
checkbox input "true"
checkbox input "false"
click at [346, 243] on icon at bounding box center [344, 242] width 10 height 10
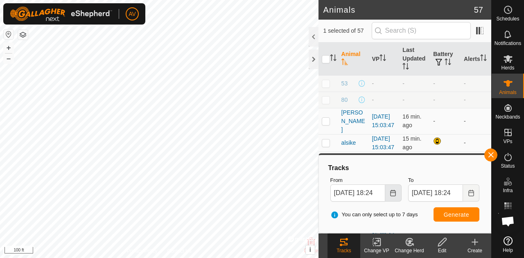
click at [392, 197] on button "Choose Date" at bounding box center [393, 192] width 16 height 17
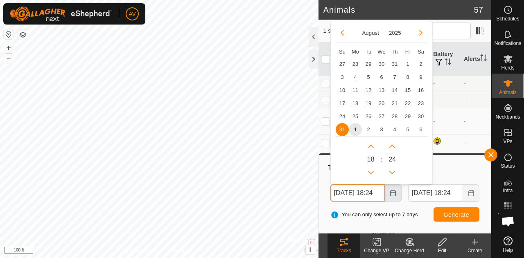
scroll to position [0, 9]
click at [357, 130] on span "1" at bounding box center [355, 129] width 13 height 13
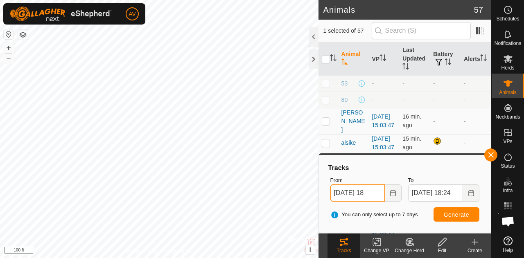
scroll to position [0, 0]
type input "[DATE] 1"
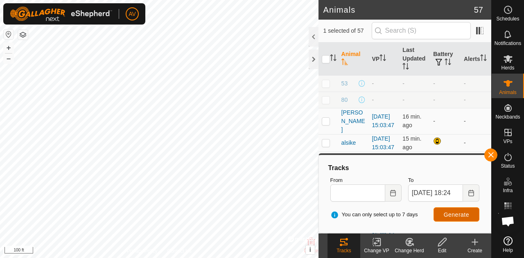
click at [440, 216] on button "Generate" at bounding box center [456, 214] width 46 height 14
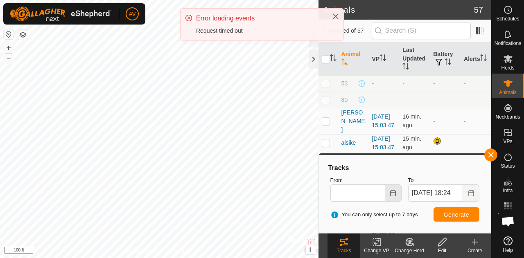
click at [397, 192] on button "Choose Date" at bounding box center [393, 192] width 16 height 17
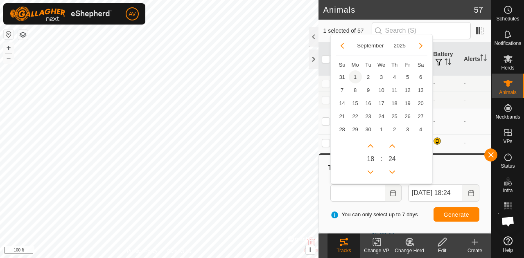
click at [352, 79] on span "1" at bounding box center [355, 76] width 13 height 13
type input "[DATE] 18:24"
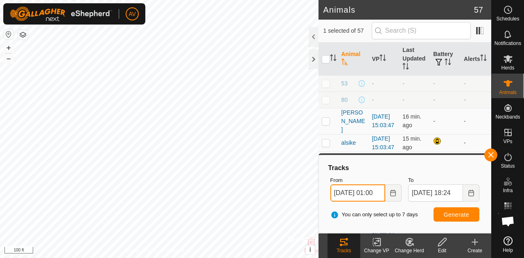
scroll to position [0, 9]
type input "[DATE] 01:00"
click at [469, 197] on button "Choose Date" at bounding box center [471, 192] width 16 height 17
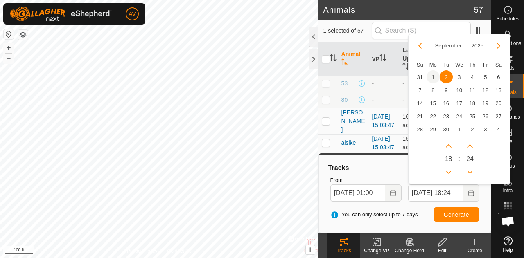
click at [434, 73] on span "1" at bounding box center [432, 76] width 13 height 13
type input "[DATE] 18:24"
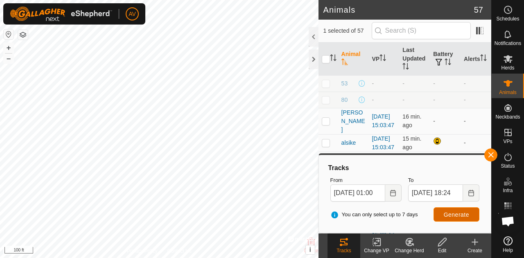
click at [442, 209] on button "Generate" at bounding box center [456, 214] width 46 height 14
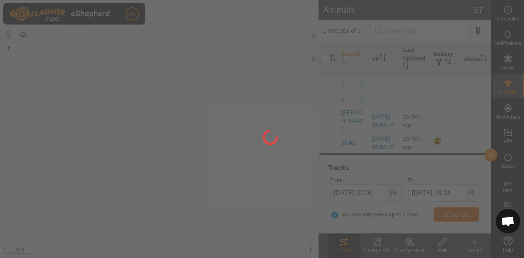
scroll to position [0, 0]
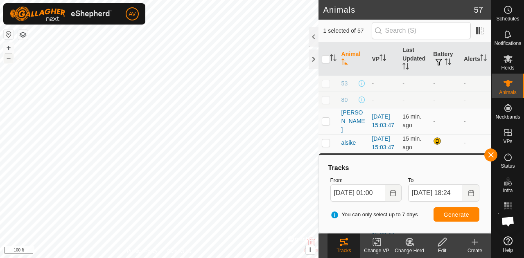
click at [11, 57] on button "–" at bounding box center [9, 59] width 10 height 10
click at [394, 195] on icon "Choose Date" at bounding box center [392, 193] width 7 height 7
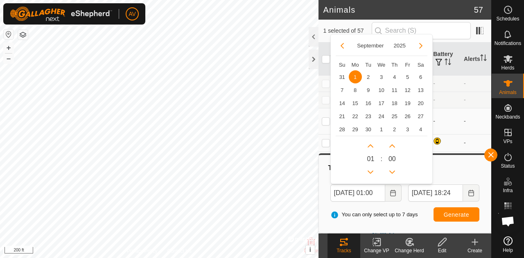
drag, startPoint x: 371, startPoint y: 160, endPoint x: 364, endPoint y: 159, distance: 7.5
click at [364, 159] on div "0 1" at bounding box center [370, 158] width 13 height 39
click at [373, 145] on button "Next Hour" at bounding box center [370, 145] width 13 height 13
click at [374, 146] on span "Next Hour" at bounding box center [374, 146] width 0 height 0
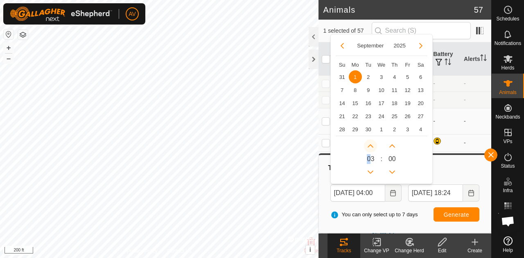
click at [373, 145] on button "Next Hour" at bounding box center [370, 145] width 13 height 13
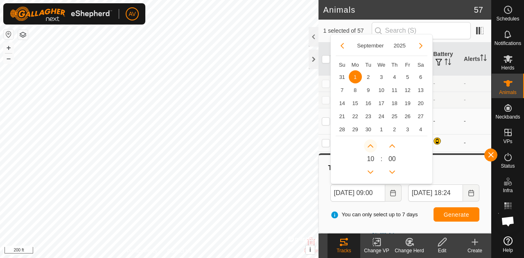
click at [373, 145] on button "Next Hour" at bounding box center [370, 145] width 13 height 13
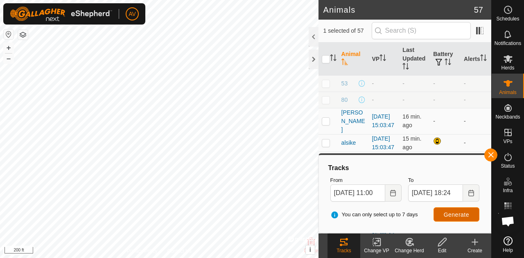
click at [454, 211] on span "Generate" at bounding box center [455, 214] width 25 height 7
click at [396, 195] on button "Choose Date" at bounding box center [393, 192] width 16 height 17
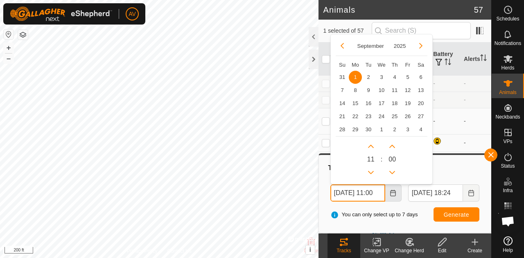
scroll to position [0, 9]
click at [371, 144] on button "Next Hour" at bounding box center [370, 145] width 13 height 13
click at [369, 144] on button "Next Hour" at bounding box center [370, 145] width 13 height 13
click at [372, 144] on span "Next Hour" at bounding box center [372, 144] width 0 height 0
click at [370, 145] on span "Next Hour" at bounding box center [370, 145] width 0 height 0
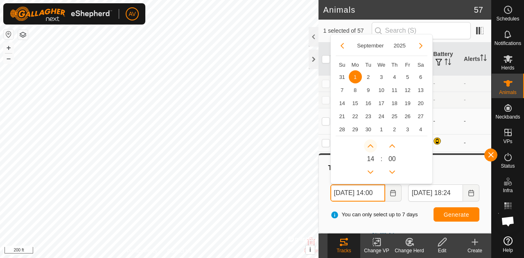
type input "[DATE] 15:00"
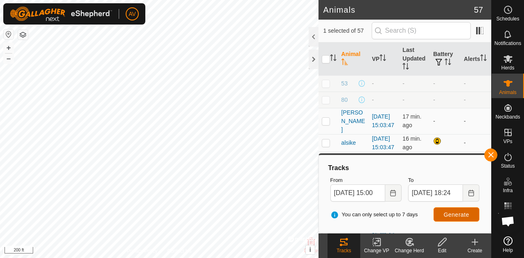
click at [448, 213] on span "Generate" at bounding box center [455, 214] width 25 height 7
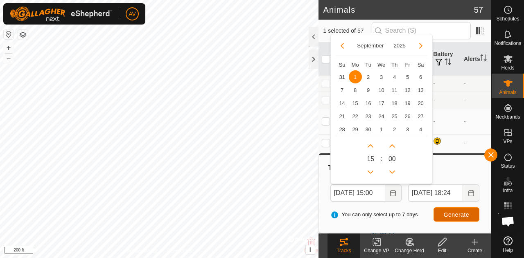
scroll to position [0, 0]
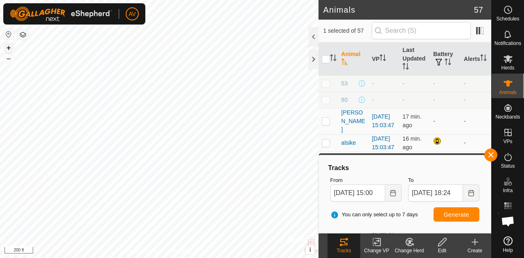
click at [13, 47] on button "+" at bounding box center [9, 48] width 10 height 10
click at [10, 45] on button "+" at bounding box center [9, 48] width 10 height 10
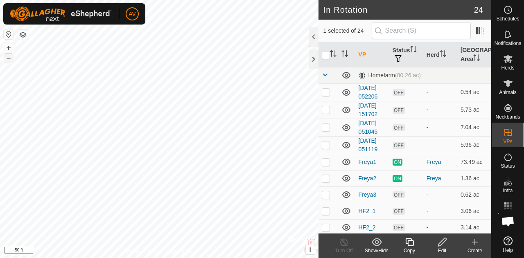
click at [7, 60] on button "–" at bounding box center [9, 59] width 10 height 10
click at [506, 205] on rect at bounding box center [507, 206] width 2 height 2
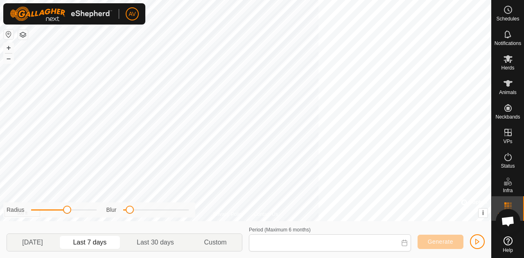
type input "[DATE] - [DATE]"
click at [4, 49] on button "+" at bounding box center [9, 48] width 10 height 10
click at [167, 0] on html "AV Schedules Notifications Herds Animals Neckbands VPs Status Infra Heatmap Hel…" at bounding box center [262, 129] width 524 height 258
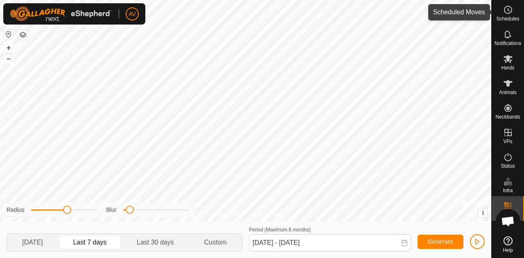
click at [501, 21] on span "Schedules" at bounding box center [507, 18] width 23 height 5
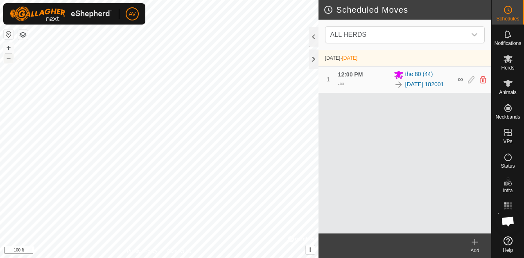
click at [11, 58] on button "–" at bounding box center [9, 59] width 10 height 10
click at [7, 45] on button "+" at bounding box center [9, 48] width 10 height 10
click at [4, 58] on button "–" at bounding box center [9, 59] width 10 height 10
